Goal: Use online tool/utility: Utilize a website feature to perform a specific function

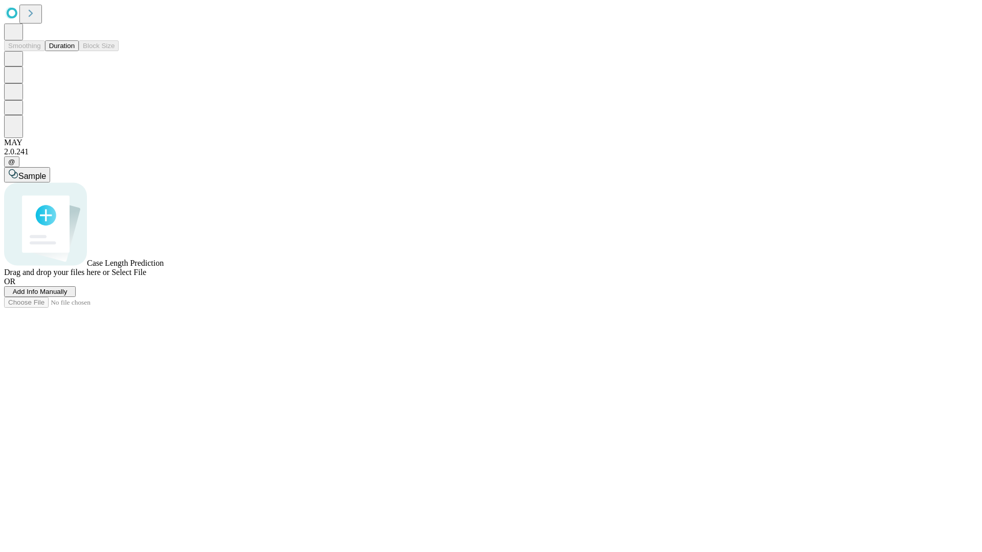
click at [75, 51] on button "Duration" at bounding box center [62, 45] width 34 height 11
click at [146, 277] on span "Select File" at bounding box center [128, 272] width 35 height 9
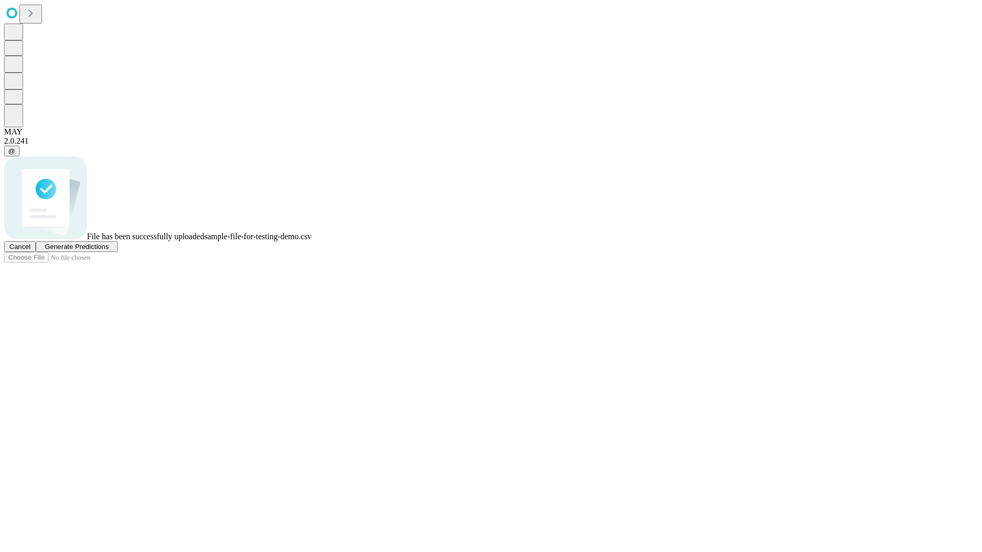
click at [108, 251] on span "Generate Predictions" at bounding box center [76, 247] width 64 height 8
